Goal: Find specific page/section: Find specific page/section

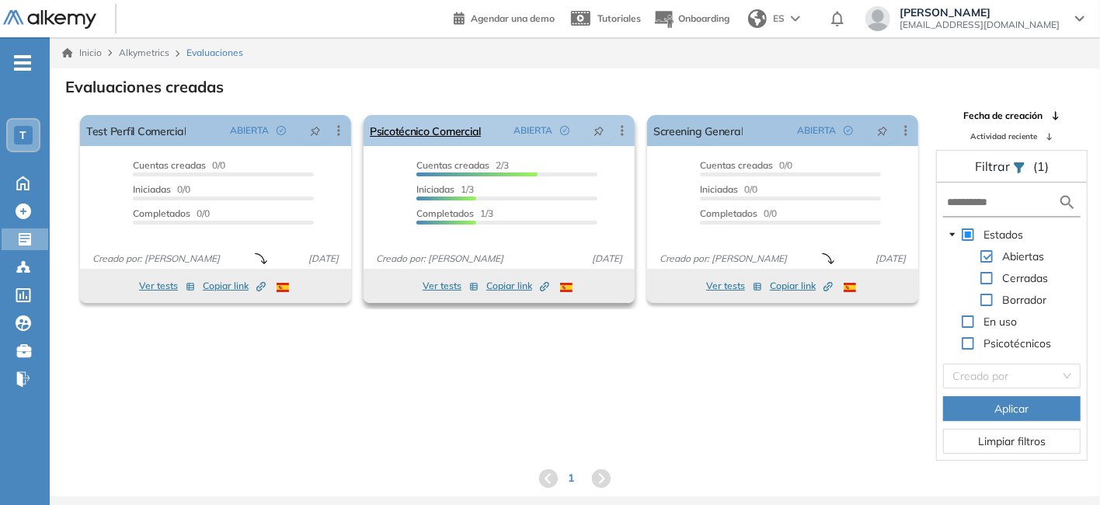
click at [623, 134] on icon at bounding box center [622, 131] width 16 height 16
click at [623, 125] on icon at bounding box center [622, 131] width 16 height 16
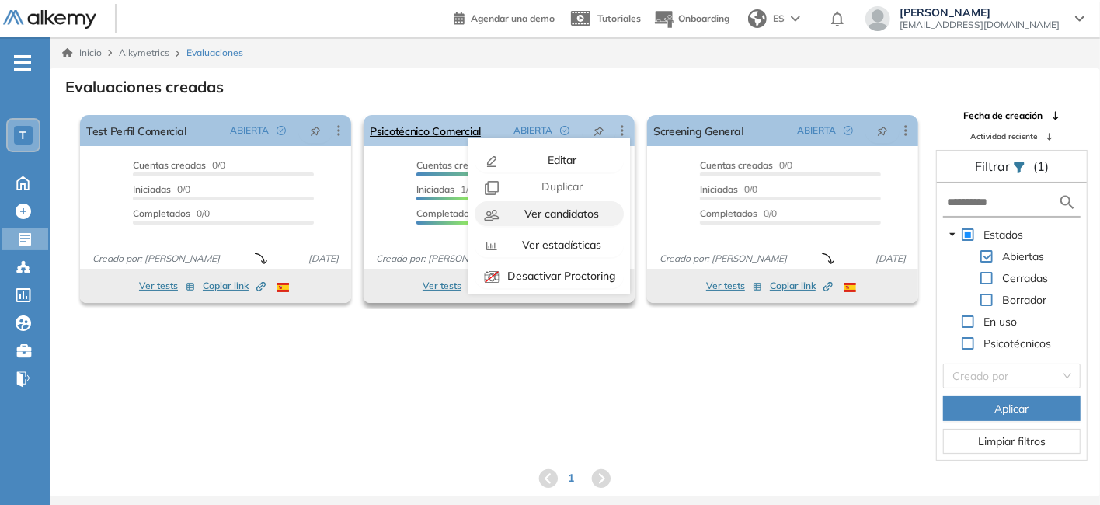
click at [555, 218] on span "Ver candidatos" at bounding box center [560, 214] width 78 height 14
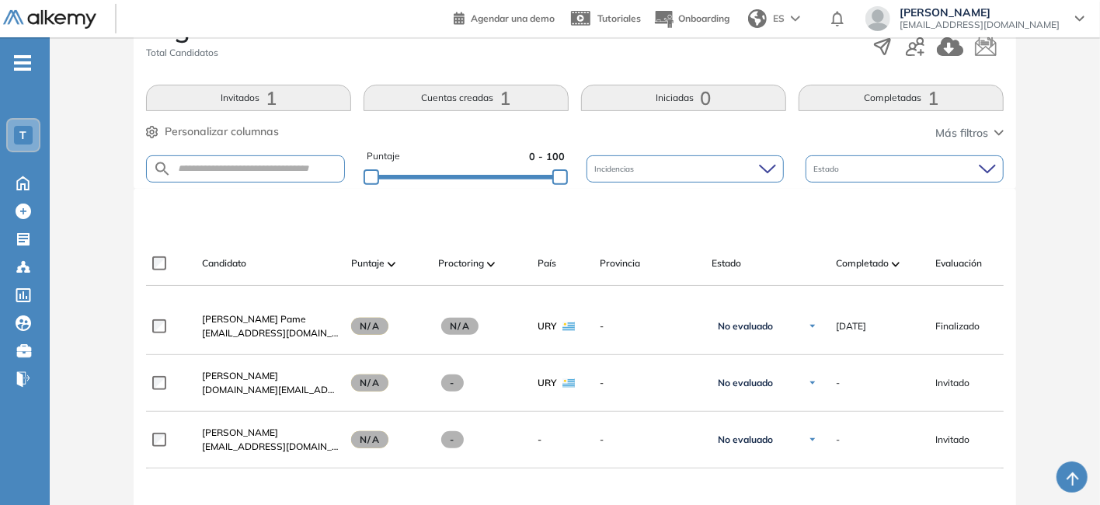
scroll to position [311, 0]
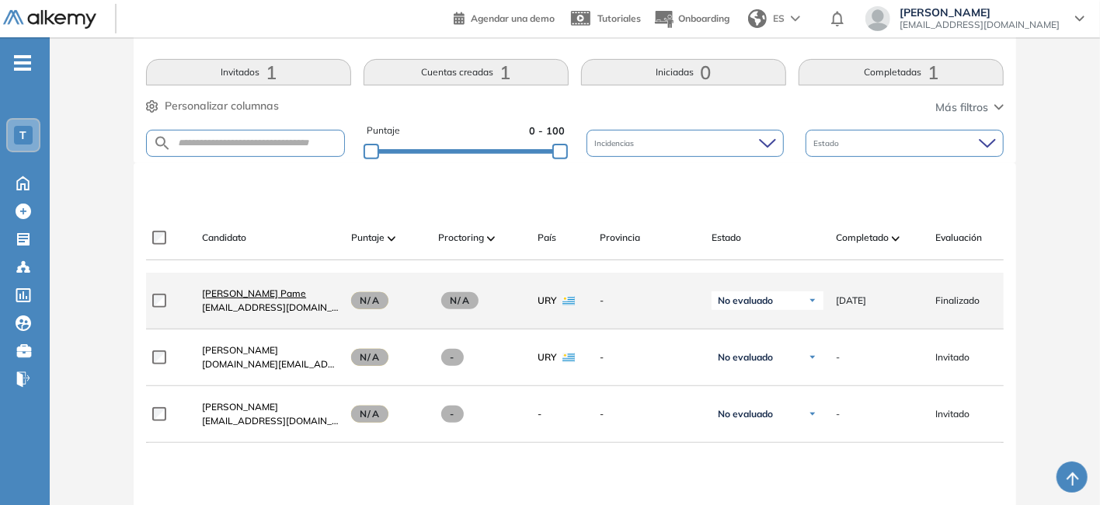
click at [235, 297] on span "[PERSON_NAME] Pame" at bounding box center [254, 293] width 104 height 12
